Goal: Obtain resource: Download file/media

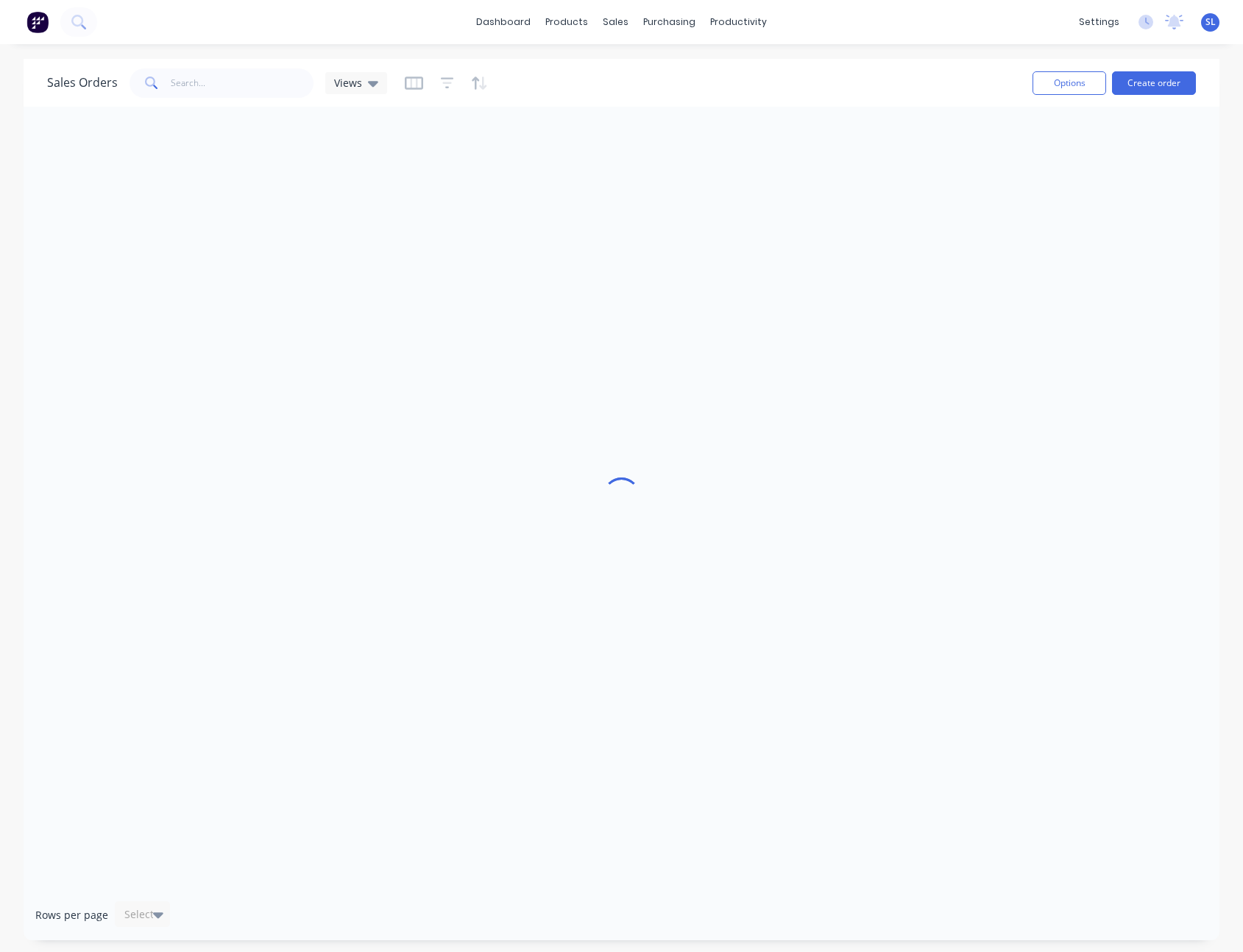
click at [852, 74] on div "Sales Orders Views" at bounding box center [534, 83] width 974 height 36
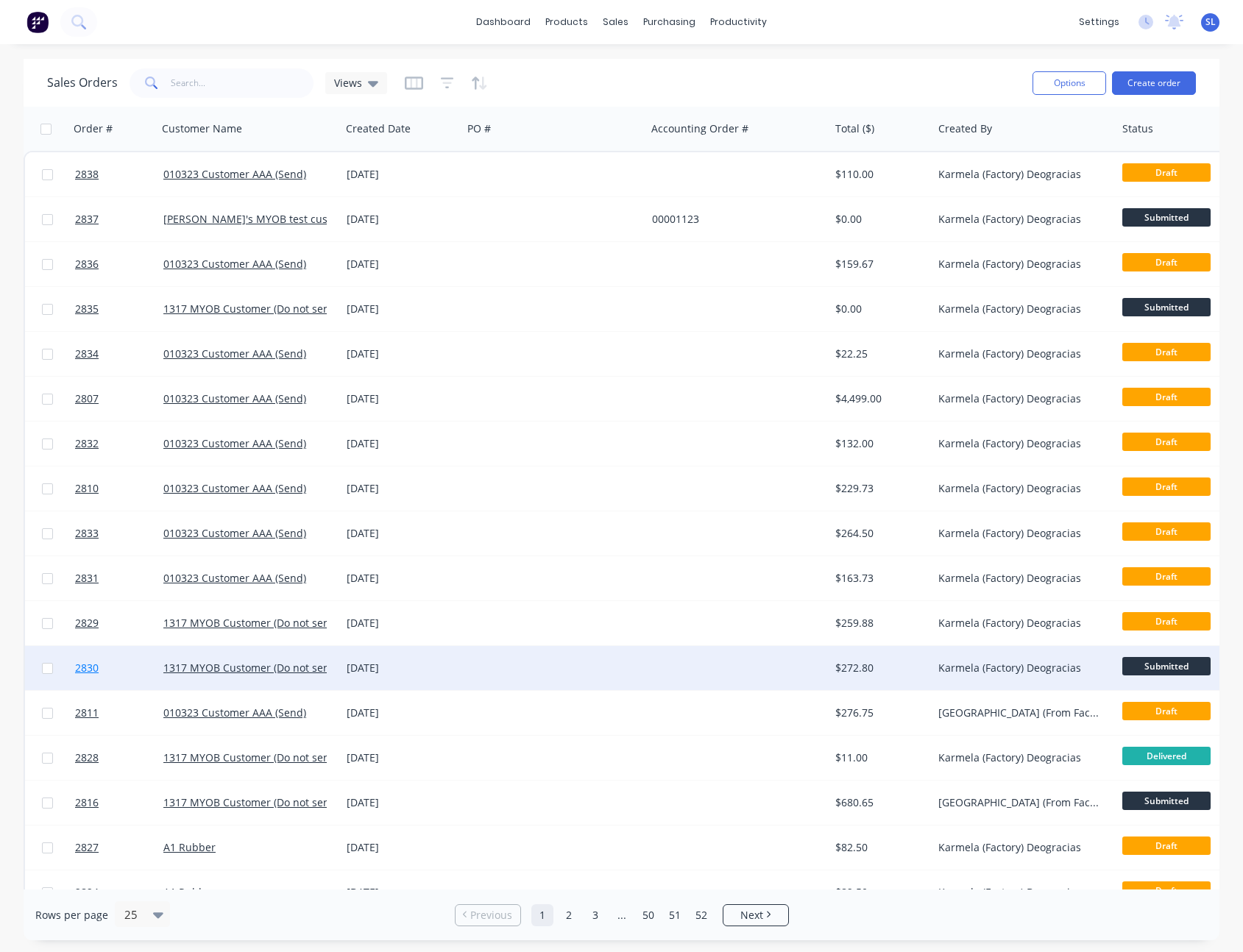
click at [92, 672] on span "2830" at bounding box center [87, 668] width 24 height 15
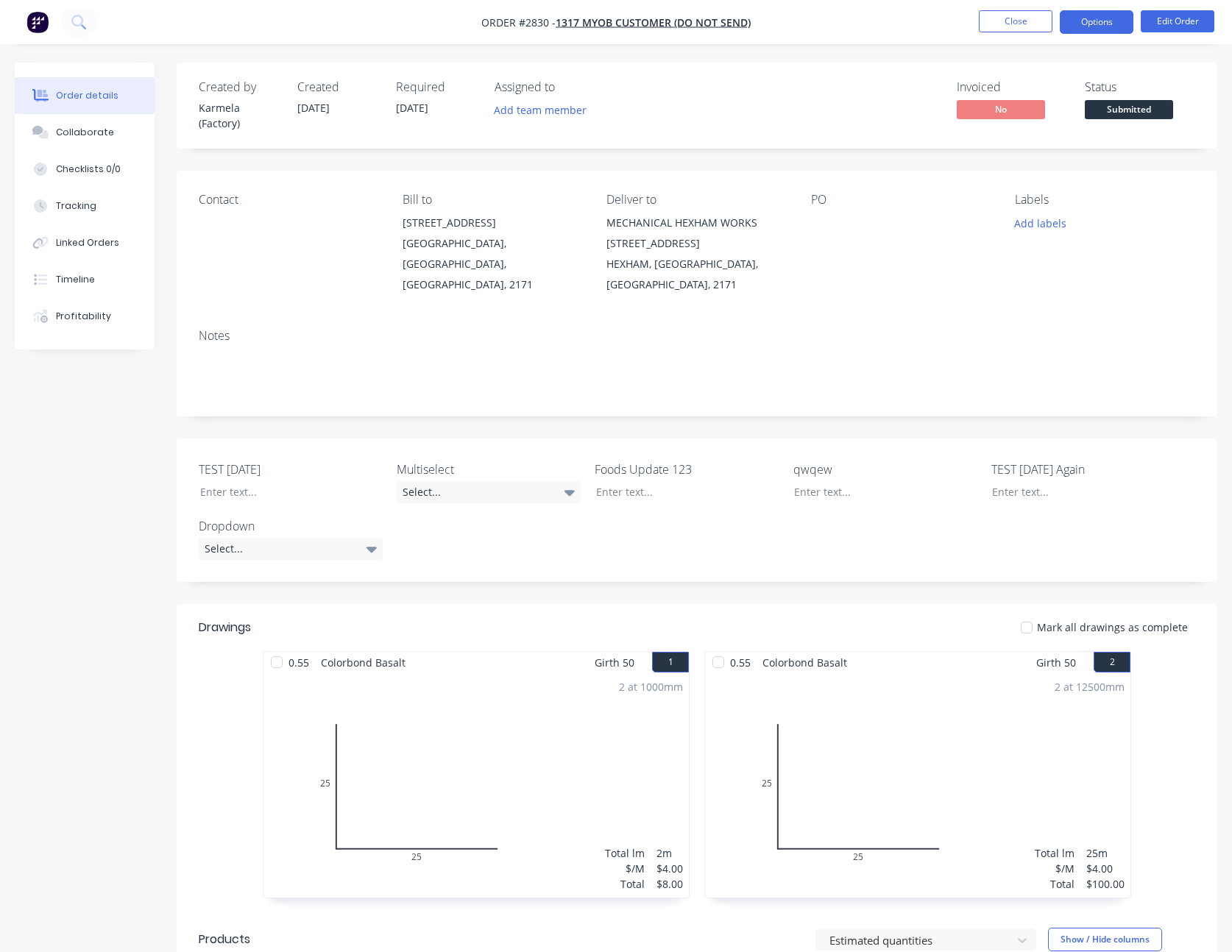
click at [1087, 14] on button "Options" at bounding box center [1096, 22] width 73 height 24
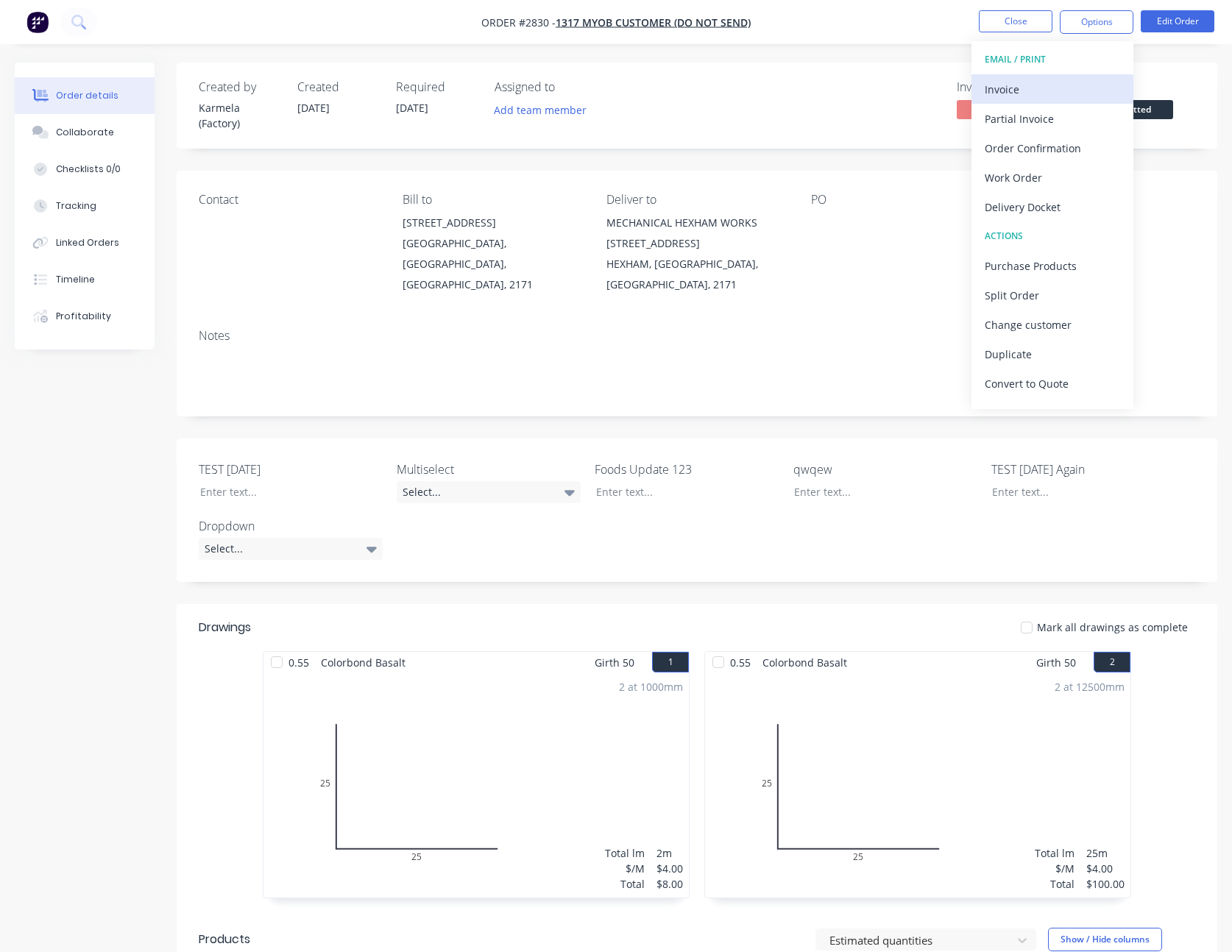
click at [1072, 87] on div "Invoice" at bounding box center [1052, 89] width 135 height 21
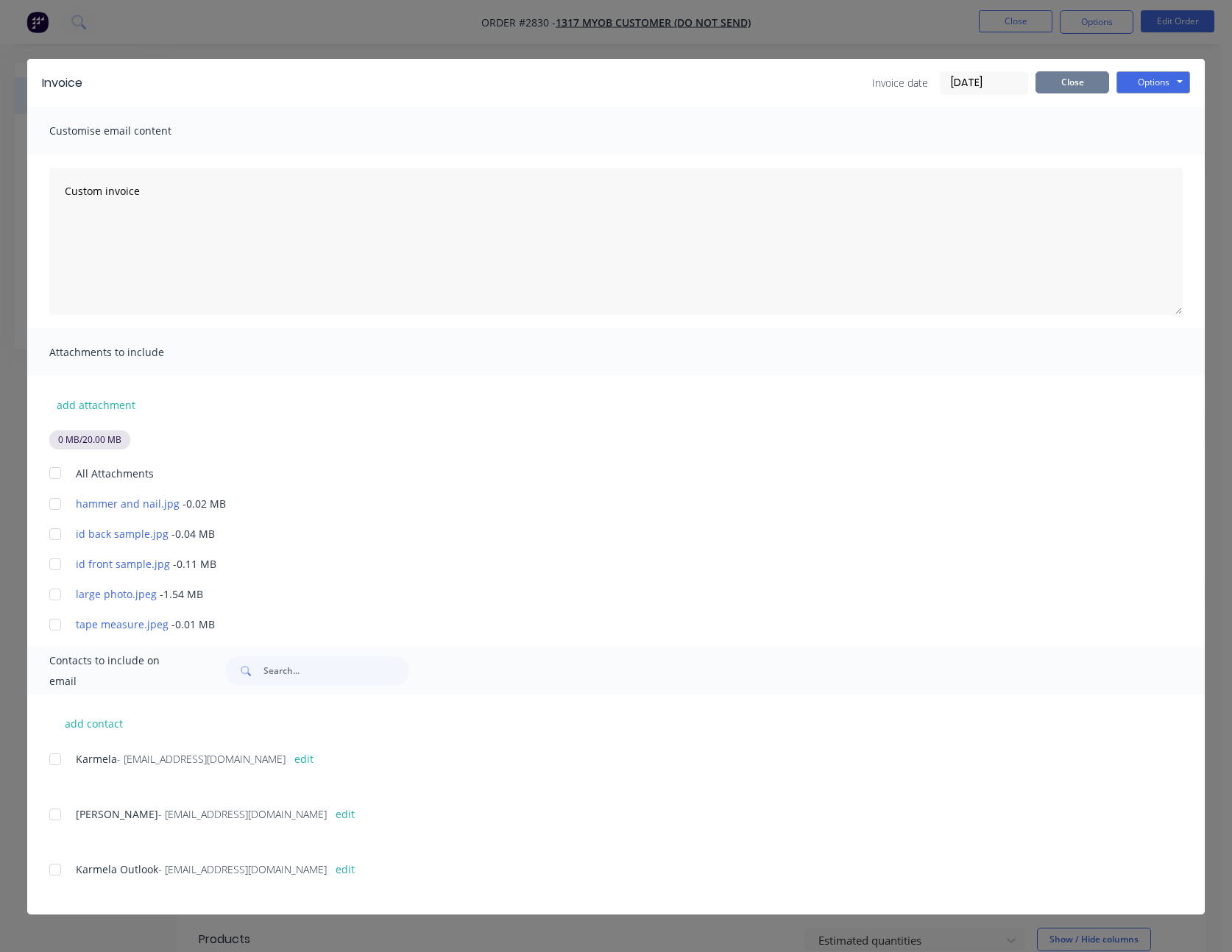
click at [1053, 85] on button "Close" at bounding box center [1072, 82] width 73 height 22
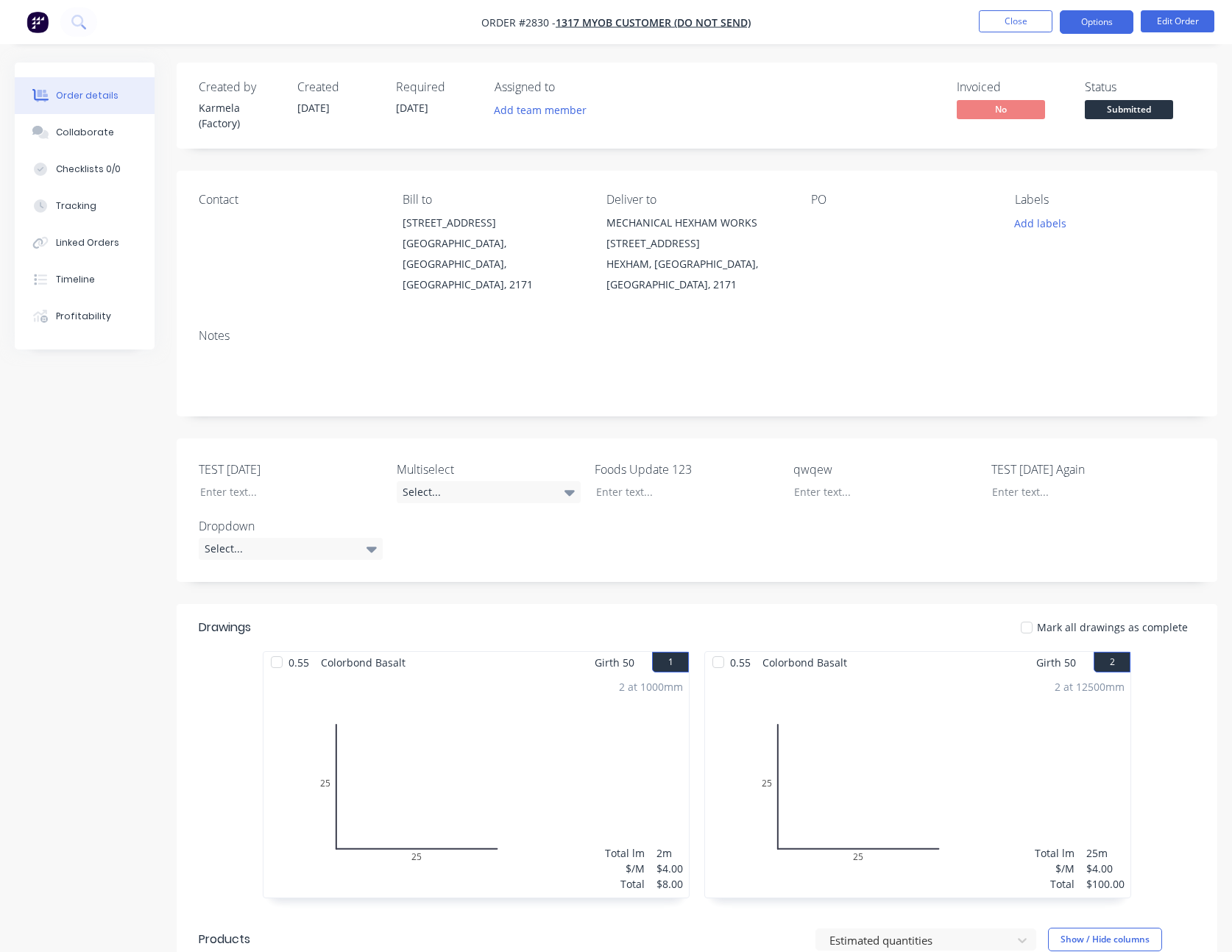
click at [1096, 21] on button "Options" at bounding box center [1096, 22] width 73 height 24
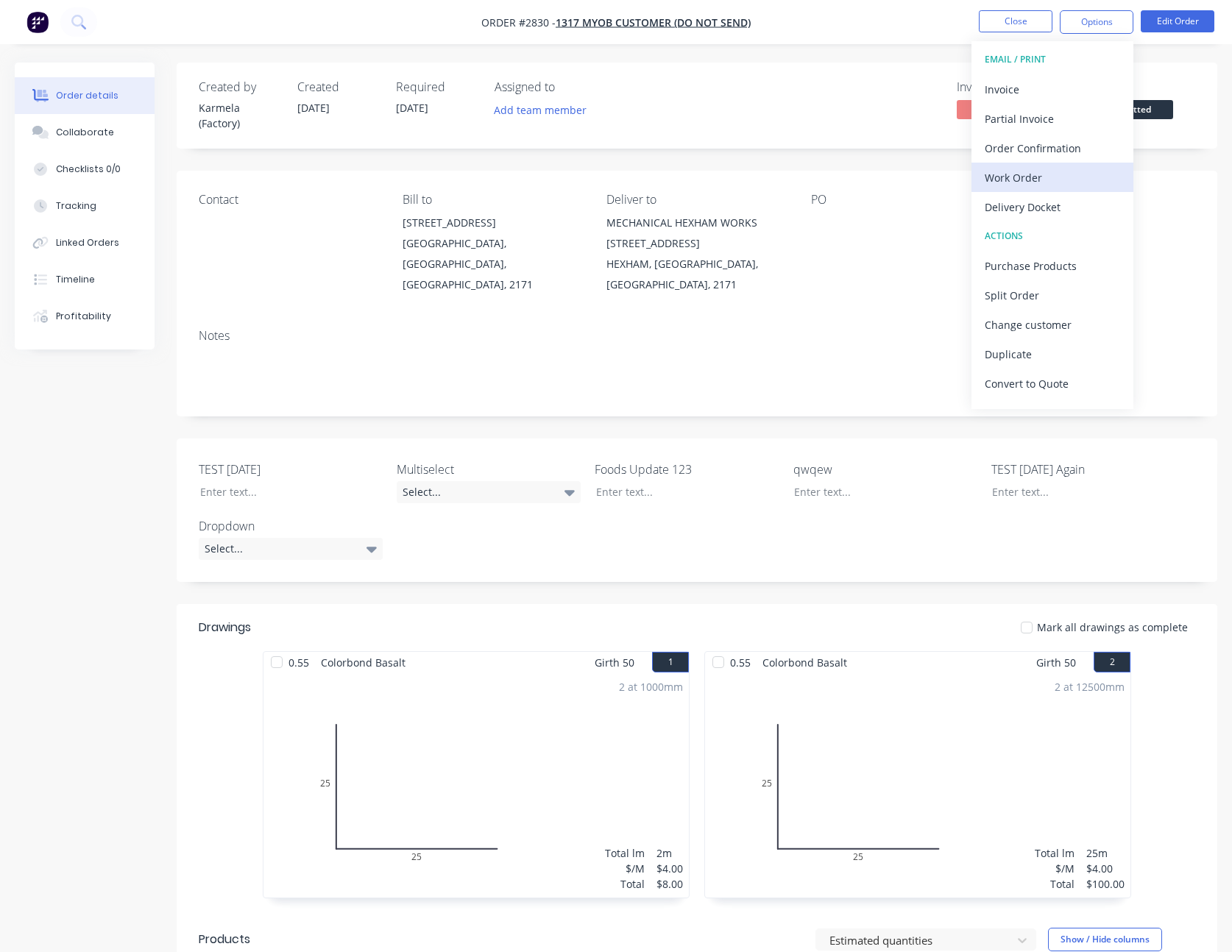
click at [1038, 184] on div "Work Order" at bounding box center [1052, 177] width 135 height 21
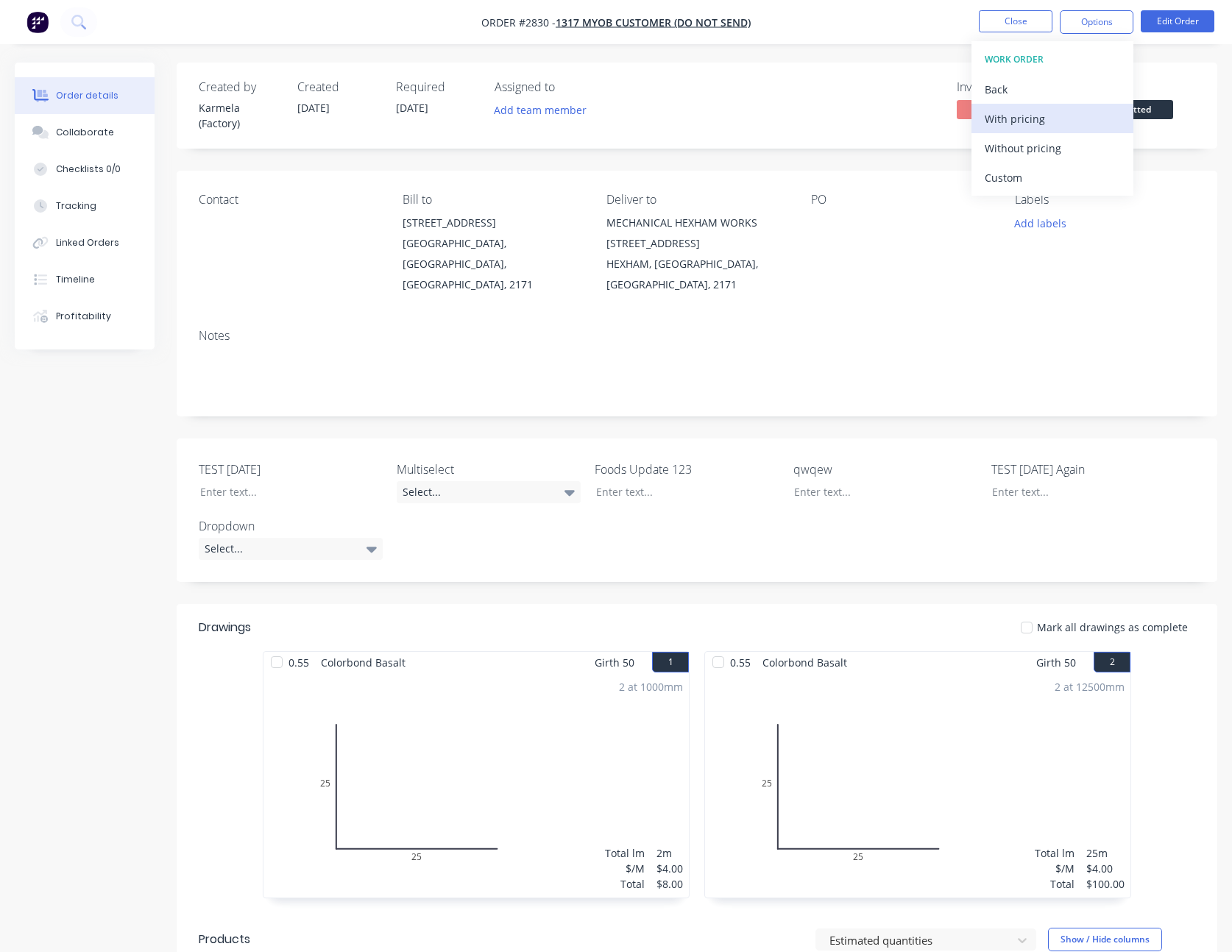
click at [1027, 121] on div "With pricing" at bounding box center [1052, 119] width 135 height 21
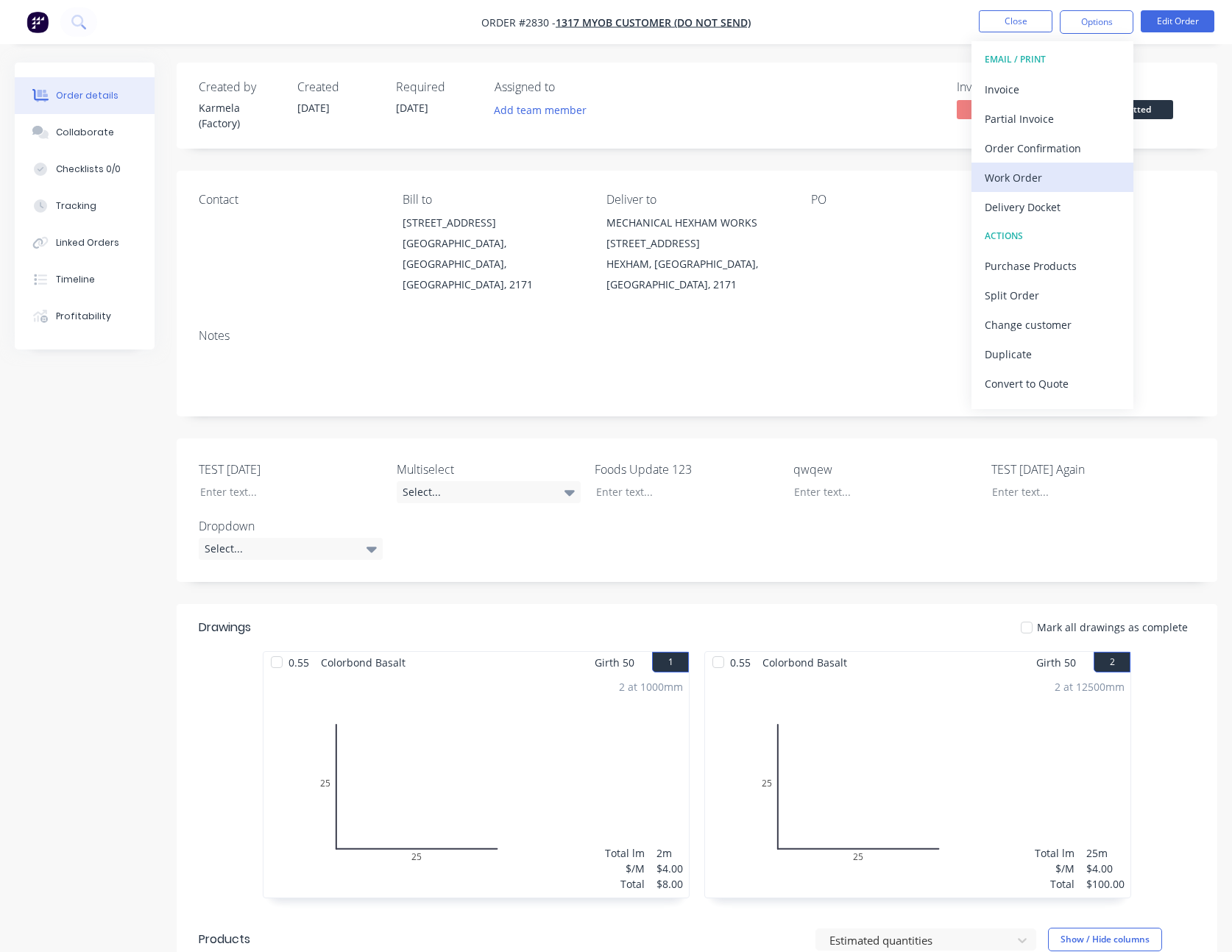
click at [993, 176] on div "Work Order" at bounding box center [1052, 177] width 135 height 21
click at [993, 176] on div "Custom" at bounding box center [1052, 177] width 135 height 21
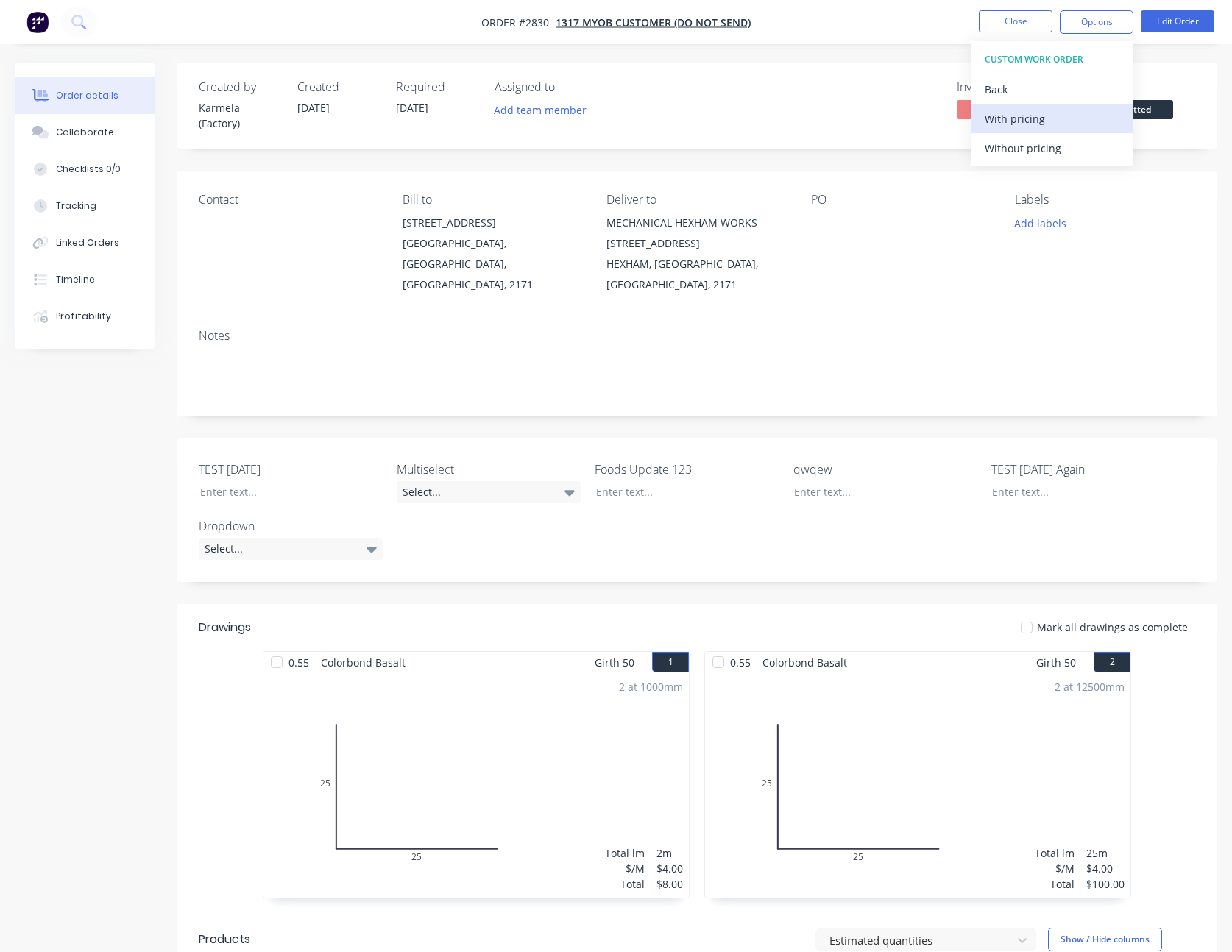
click at [1029, 111] on div "With pricing" at bounding box center [1052, 119] width 135 height 21
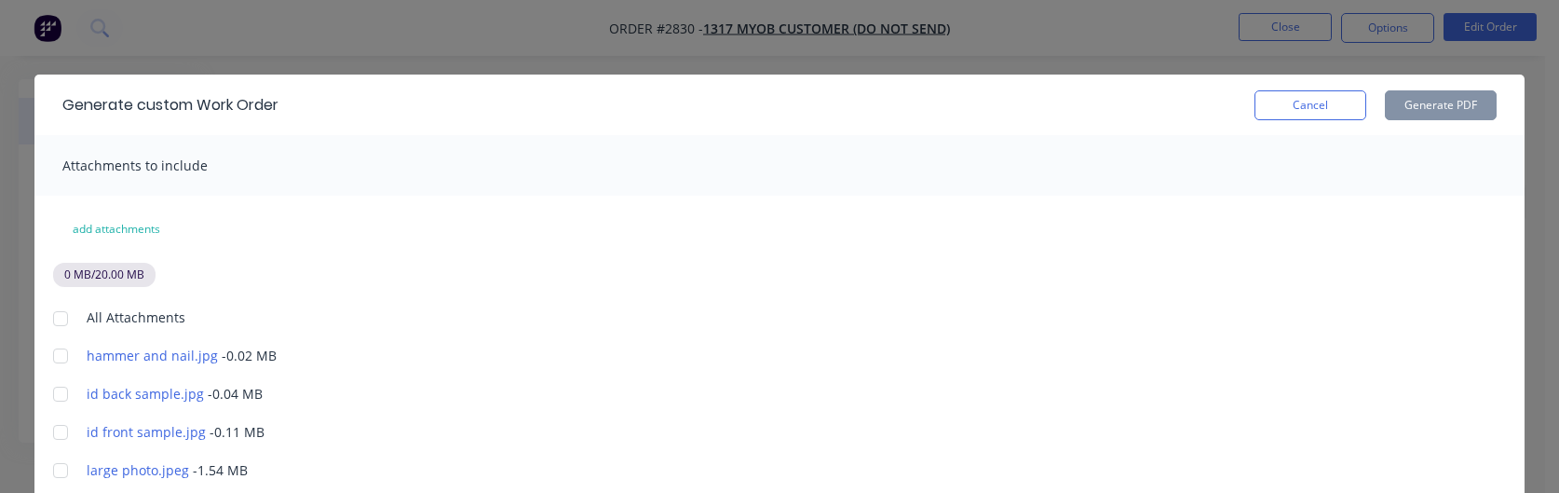
click at [55, 391] on div at bounding box center [60, 393] width 37 height 37
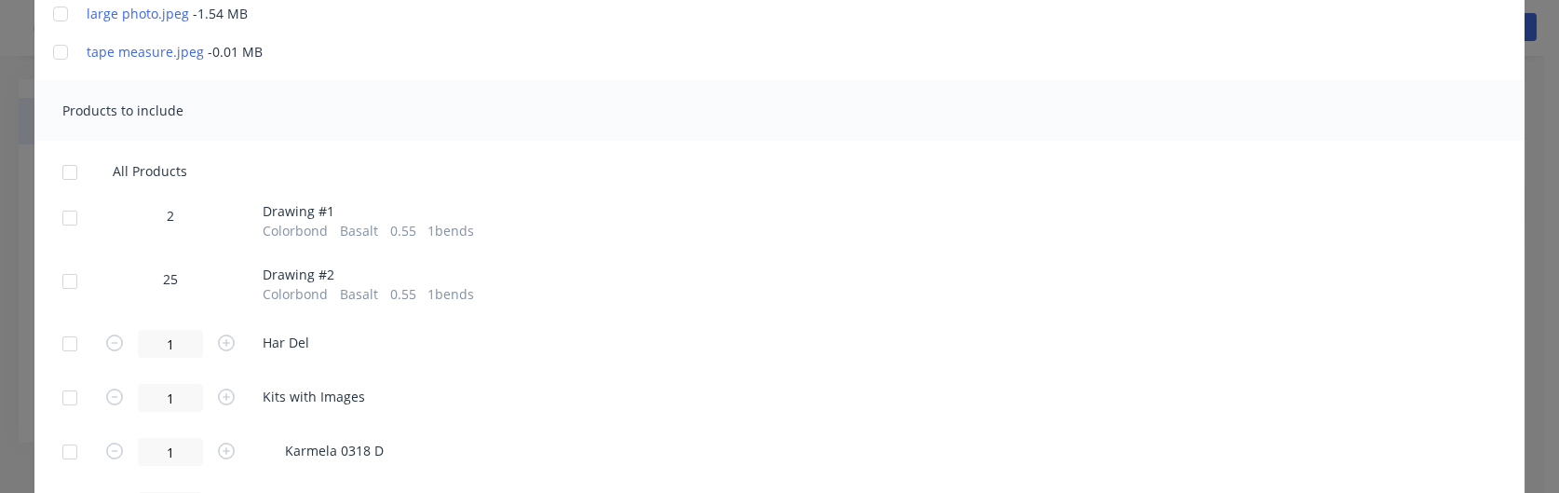
scroll to position [549, 0]
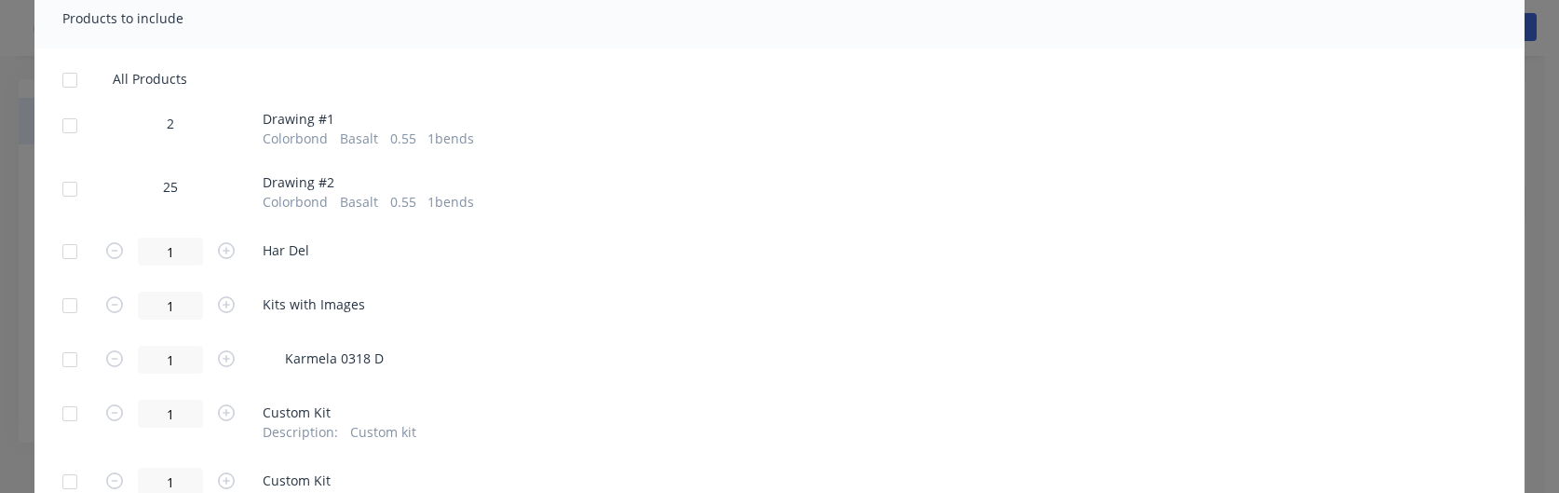
click at [56, 128] on div at bounding box center [69, 125] width 37 height 37
click at [59, 192] on div at bounding box center [69, 188] width 37 height 37
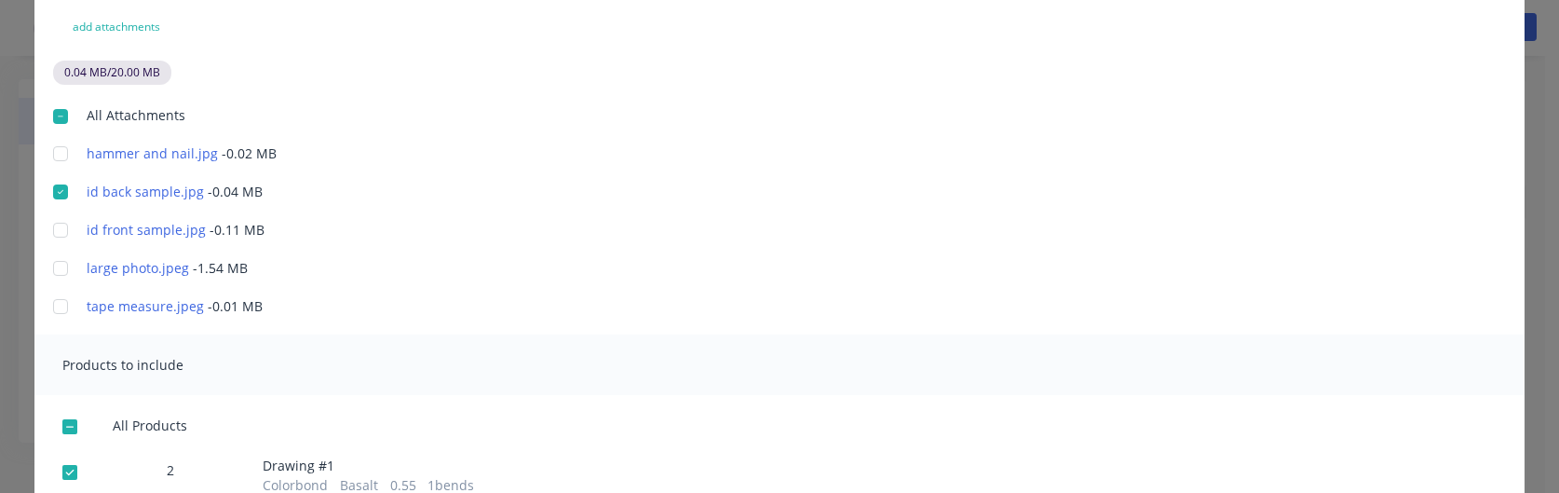
scroll to position [0, 0]
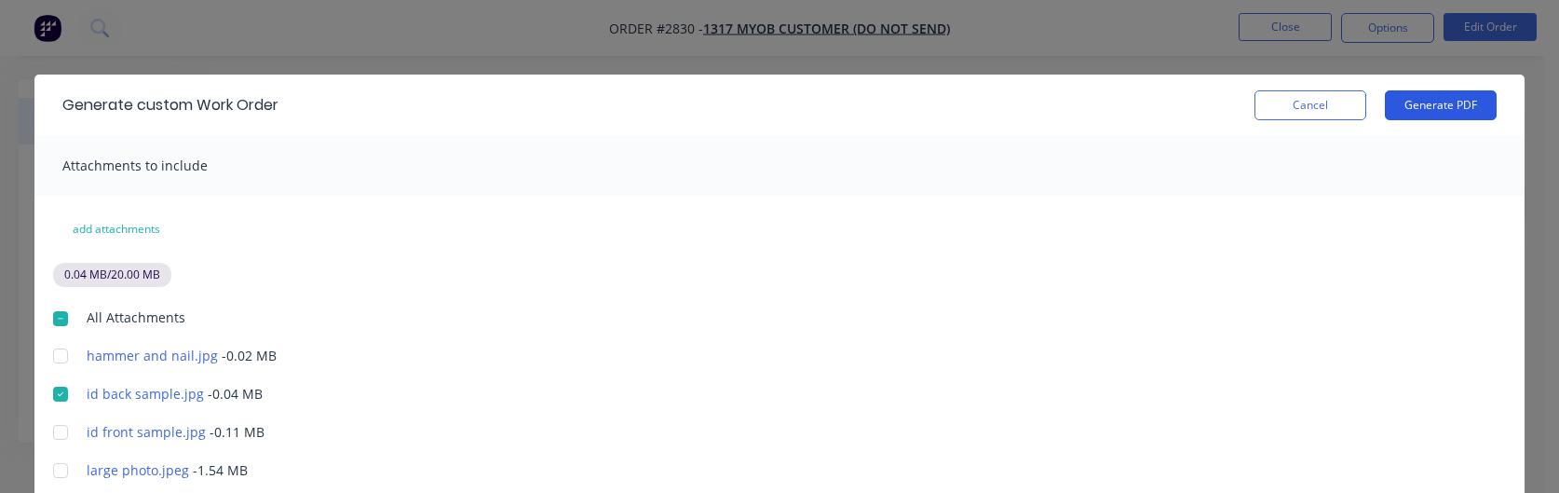
click at [1437, 99] on button "Generate PDF" at bounding box center [1441, 105] width 112 height 30
click at [914, 147] on div "Attachments to include" at bounding box center [779, 165] width 1491 height 61
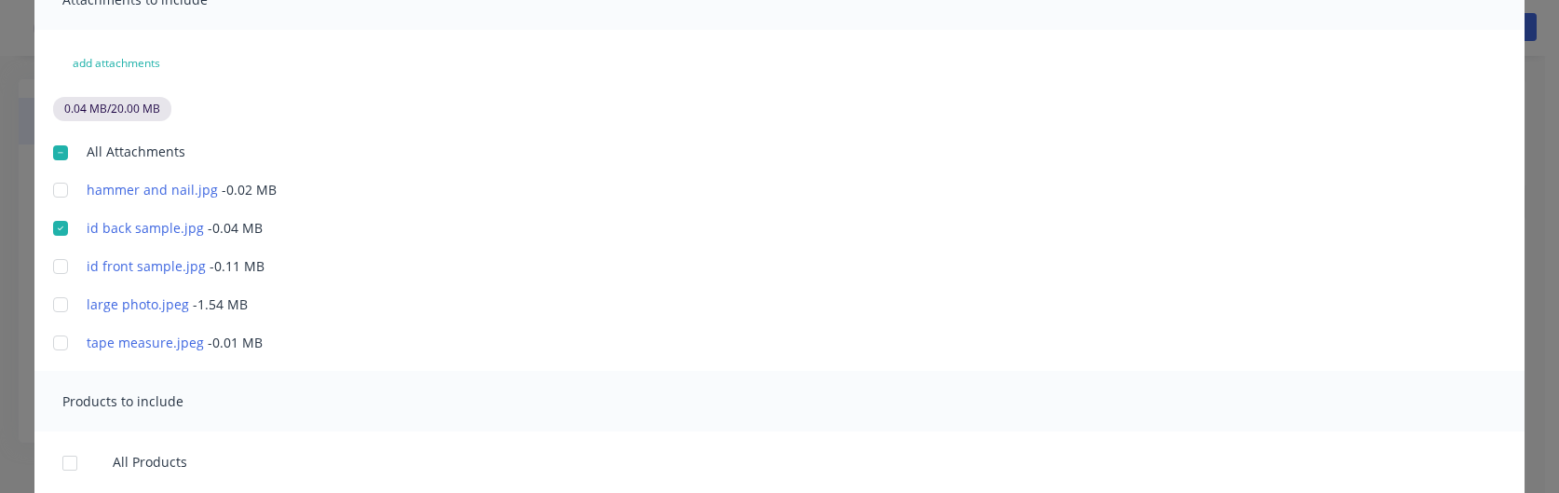
scroll to position [177, 0]
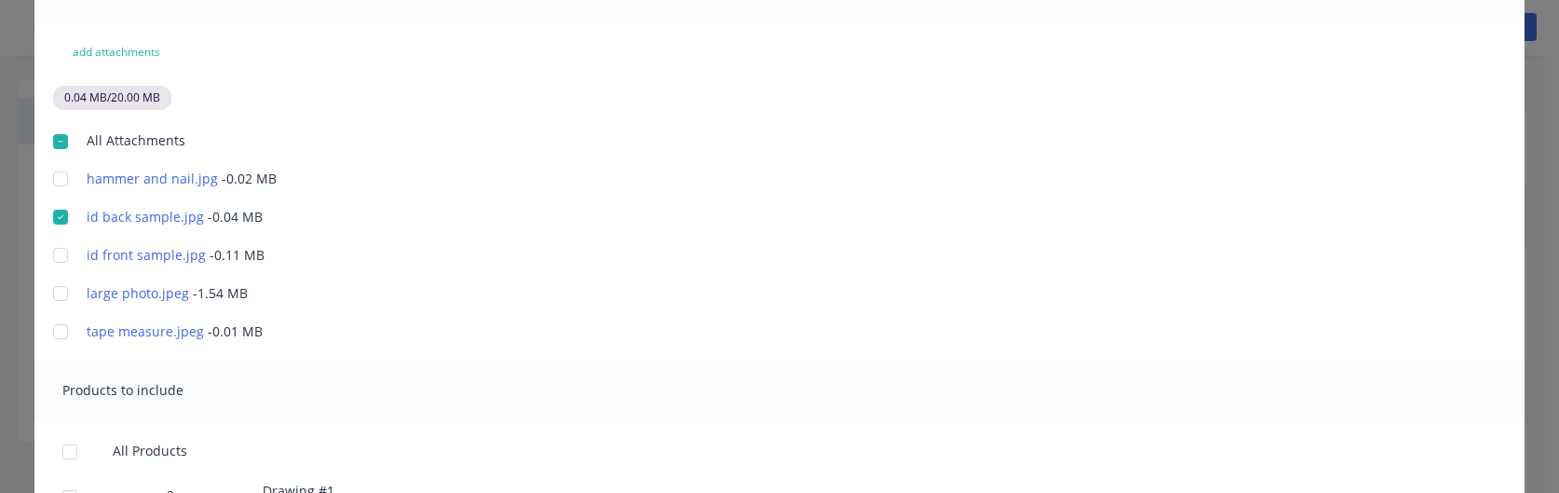
click at [53, 218] on div at bounding box center [60, 216] width 37 height 37
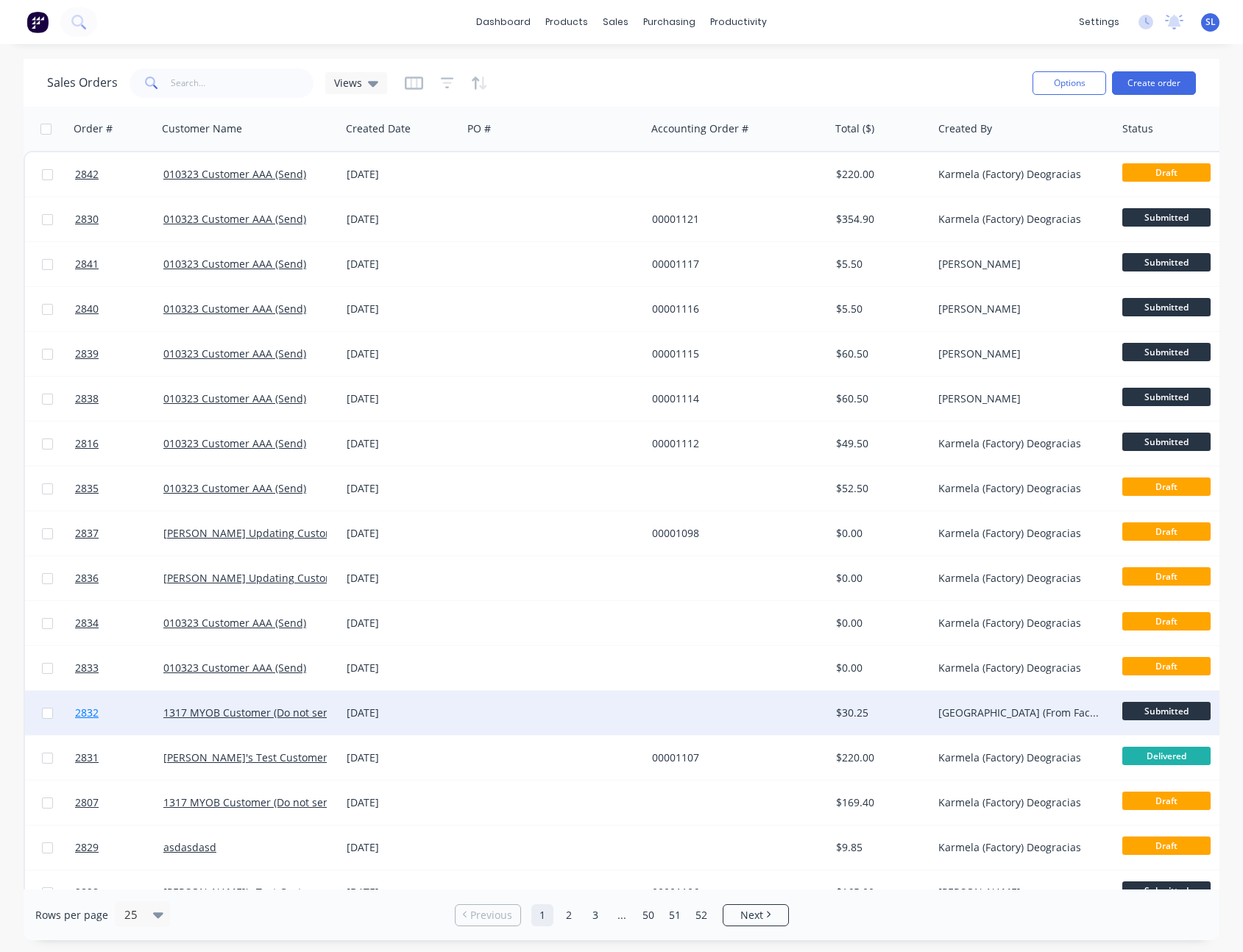
click at [86, 713] on span "2832" at bounding box center [87, 713] width 24 height 15
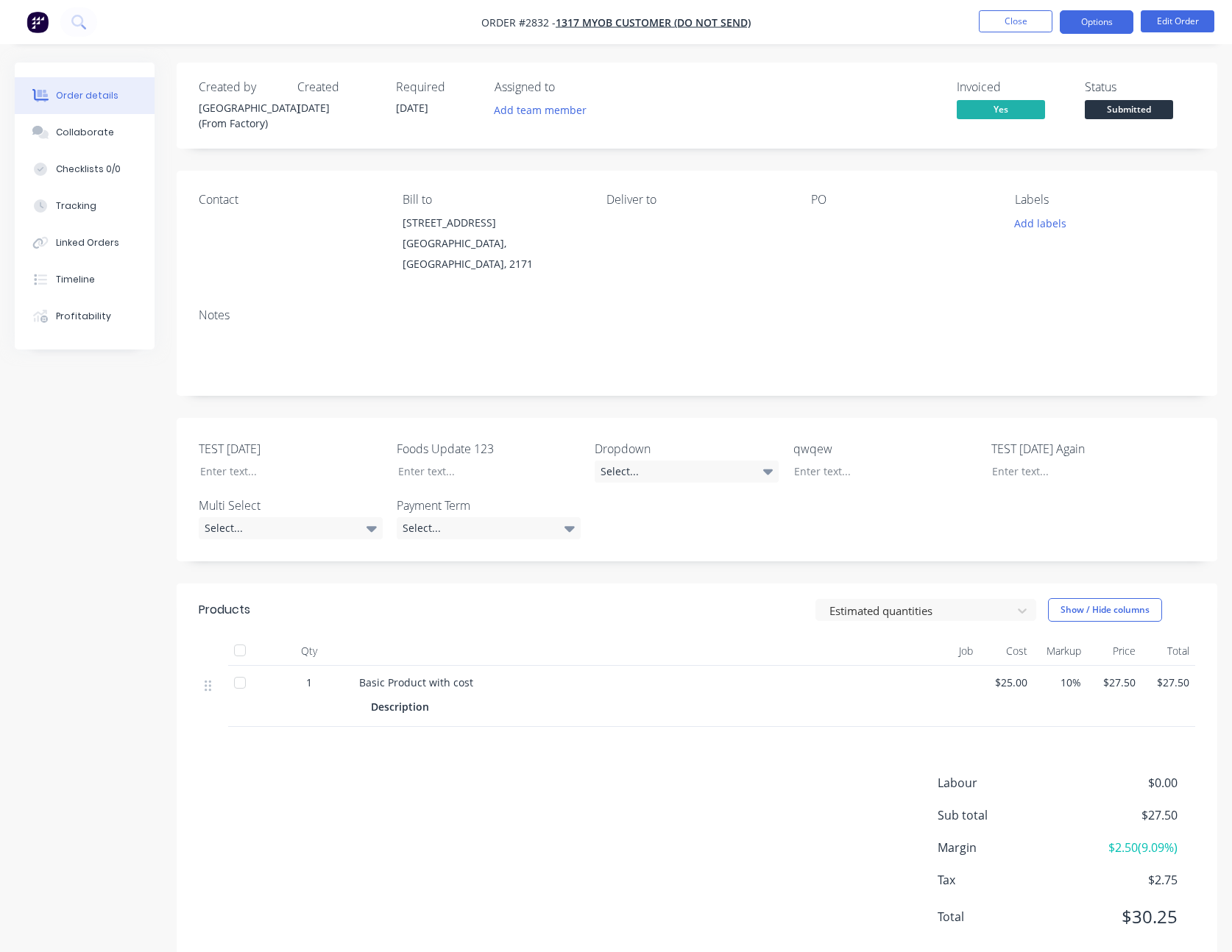
click at [1102, 28] on button "Options" at bounding box center [1096, 22] width 73 height 24
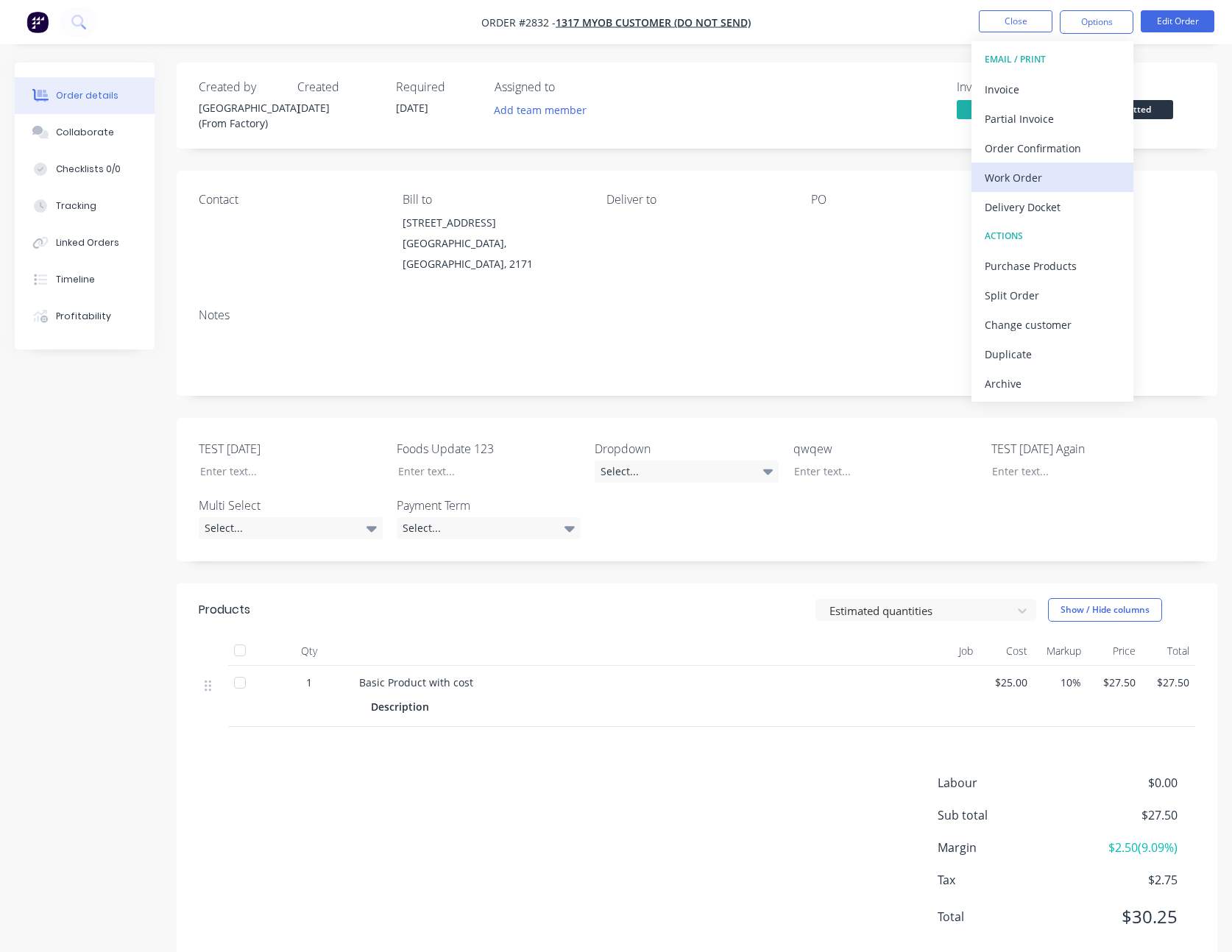
click at [1023, 175] on div "Work Order" at bounding box center [1052, 177] width 135 height 21
click at [1026, 173] on div "Custom" at bounding box center [1052, 177] width 135 height 21
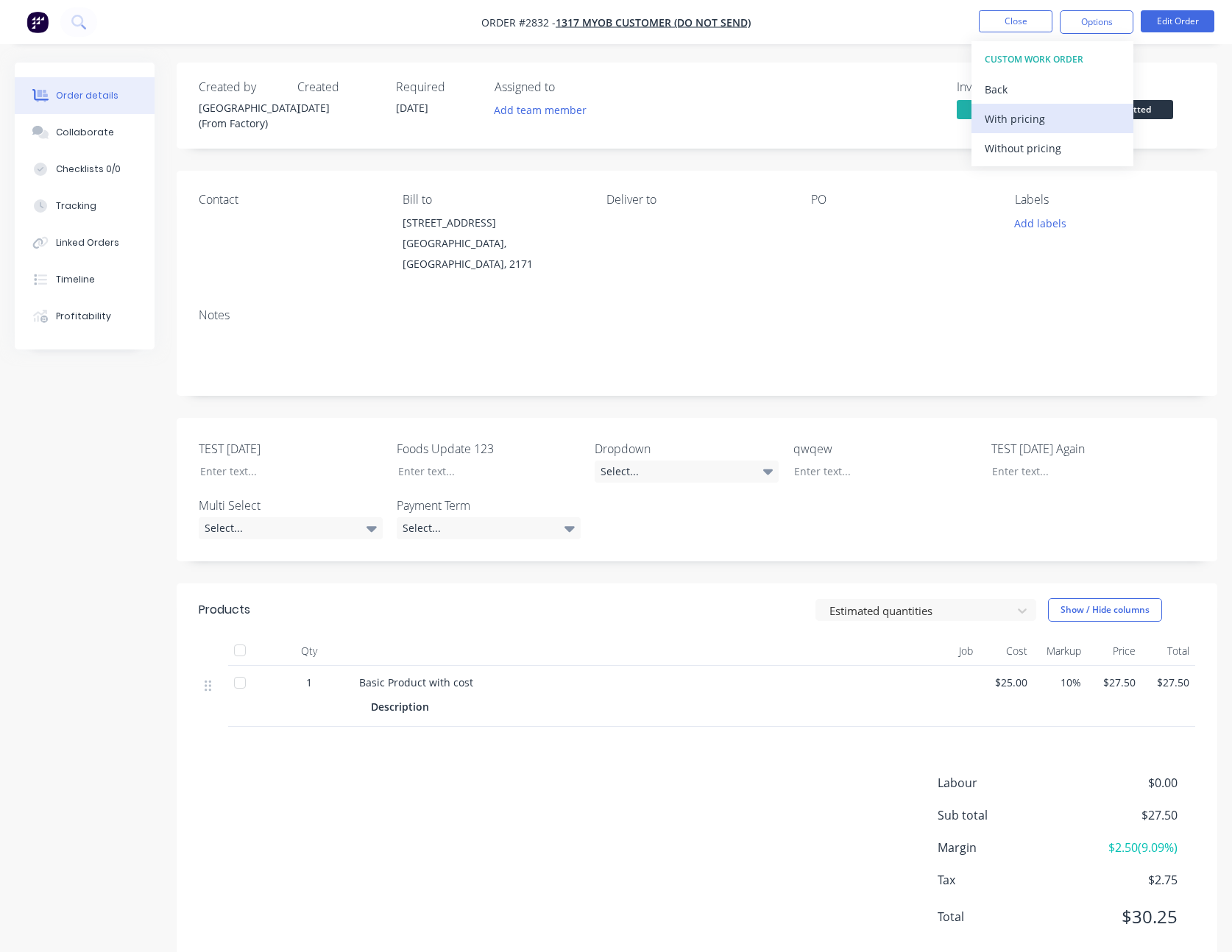
drag, startPoint x: 1027, startPoint y: 134, endPoint x: 1027, endPoint y: 113, distance: 21.0
click at [1027, 113] on div "CUSTOM WORK ORDER Back With pricing Without pricing" at bounding box center [1053, 103] width 162 height 125
click at [1027, 113] on div "With pricing" at bounding box center [1052, 119] width 135 height 21
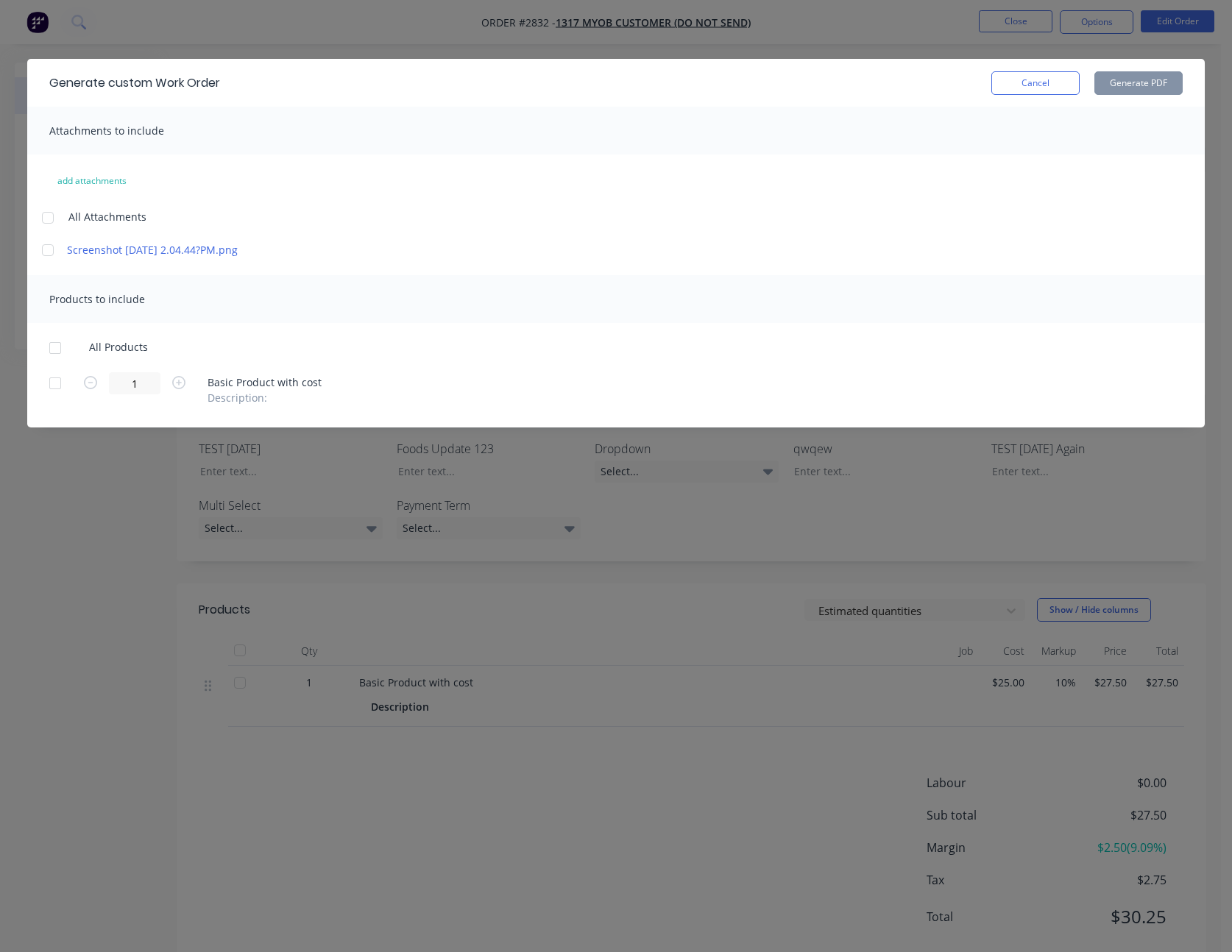
click at [43, 250] on div at bounding box center [47, 250] width 29 height 29
click at [55, 356] on div at bounding box center [55, 348] width 29 height 29
click at [1135, 90] on button "Generate PDF" at bounding box center [1139, 83] width 89 height 24
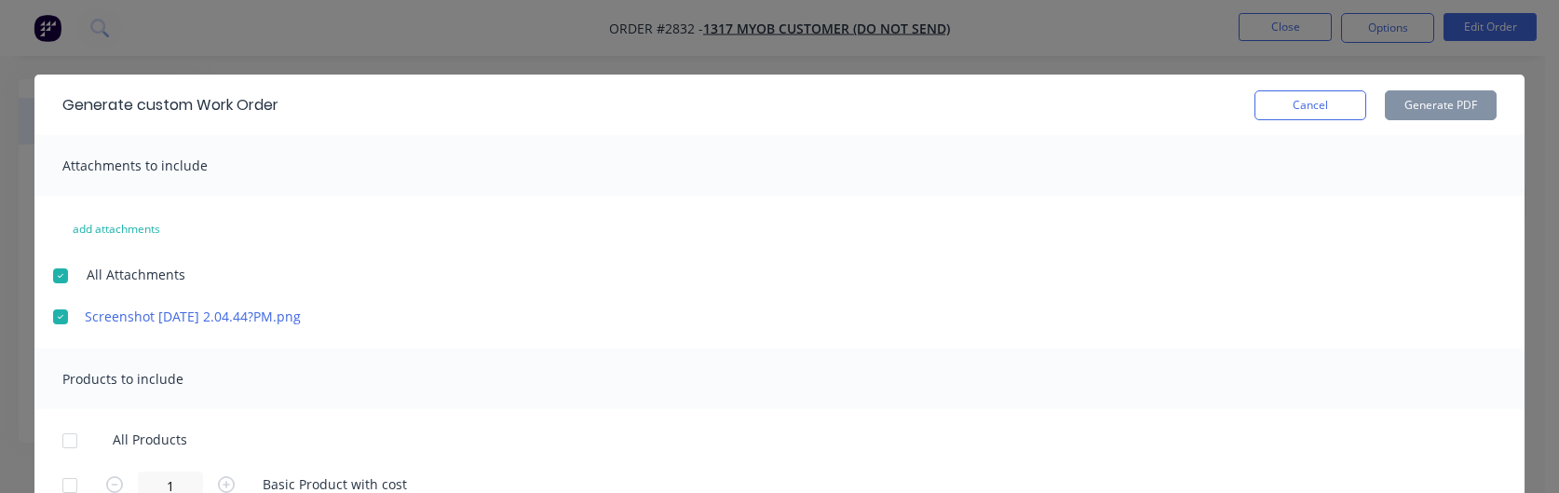
click at [61, 440] on div at bounding box center [69, 440] width 37 height 37
click at [1456, 103] on button "Generate PDF" at bounding box center [1441, 105] width 112 height 30
